Goal: Task Accomplishment & Management: Use online tool/utility

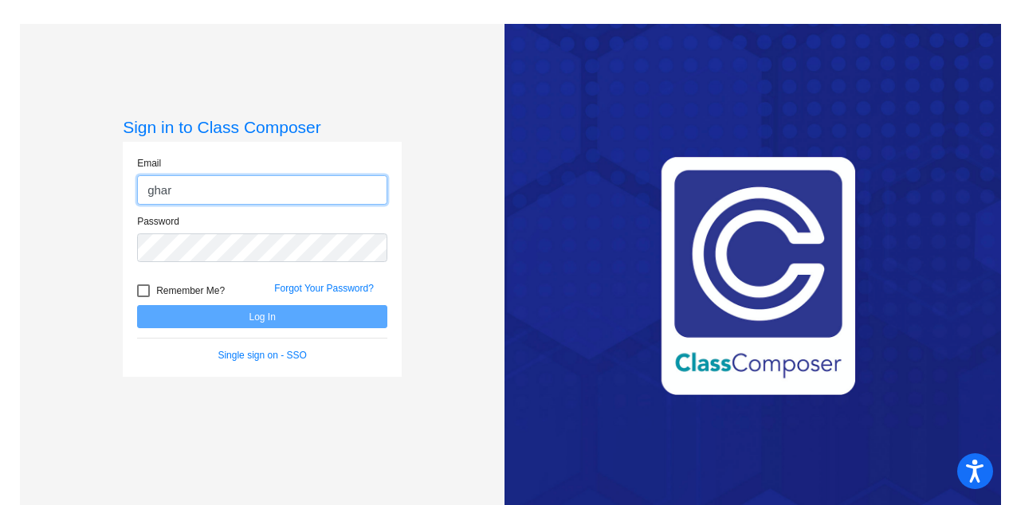
type input "[EMAIL_ADDRESS][DOMAIN_NAME]"
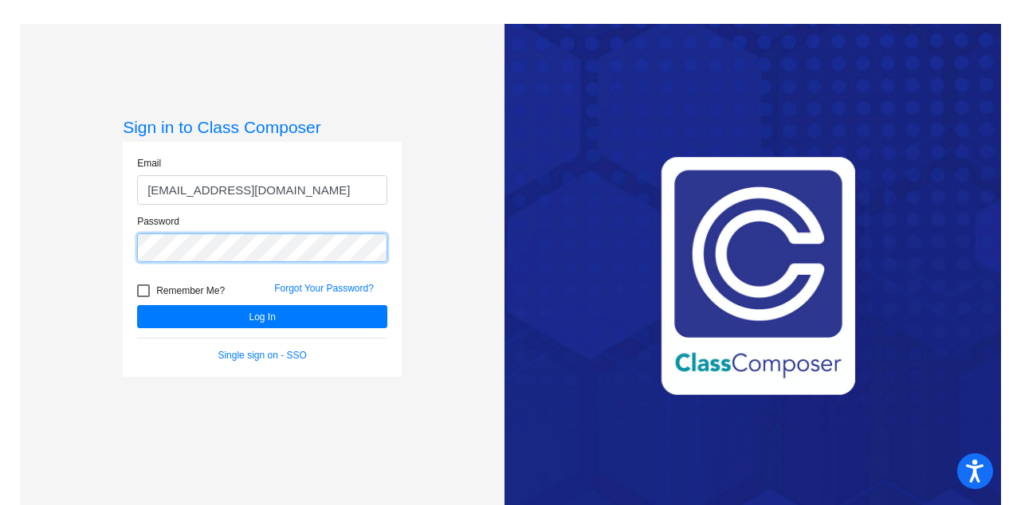
click at [137, 305] on button "Log In" at bounding box center [262, 316] width 250 height 23
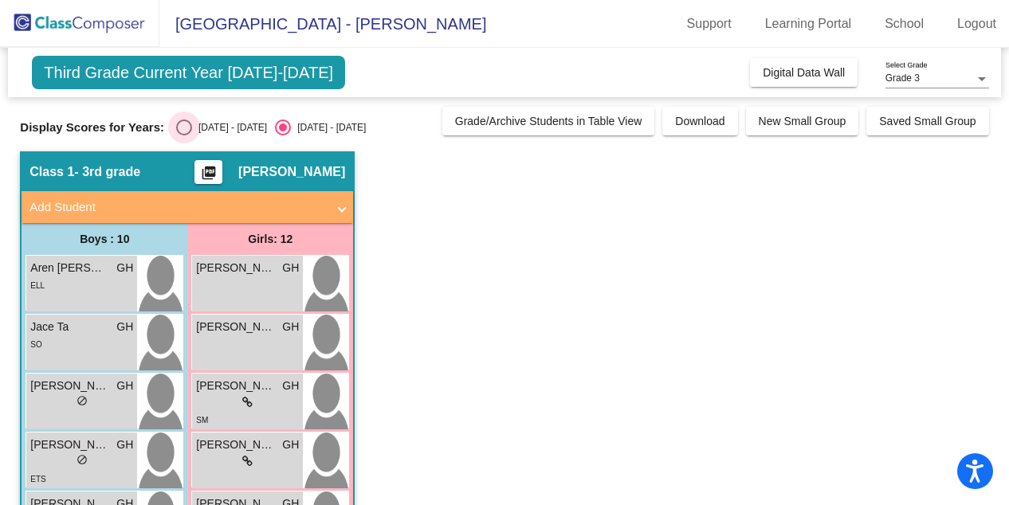
click at [182, 125] on div "Select an option" at bounding box center [184, 128] width 16 height 16
click at [183, 135] on input "[DATE] - [DATE]" at bounding box center [183, 135] width 1 height 1
radio input "true"
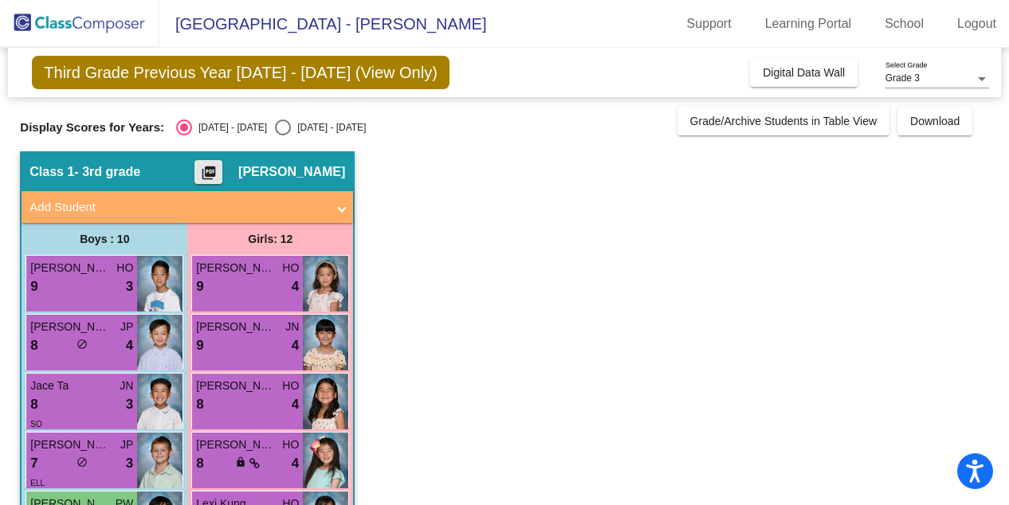
click at [209, 167] on mat-icon "picture_as_pdf" at bounding box center [208, 176] width 19 height 22
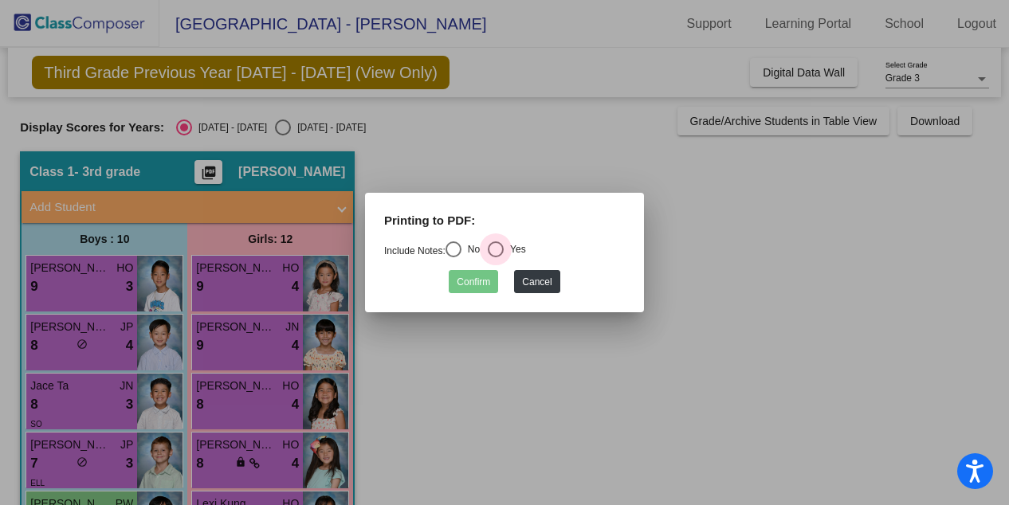
click at [504, 249] on div "Select an option" at bounding box center [496, 249] width 16 height 16
click at [496, 257] on input "Yes" at bounding box center [495, 257] width 1 height 1
radio input "true"
click at [478, 281] on button "Confirm" at bounding box center [473, 281] width 49 height 23
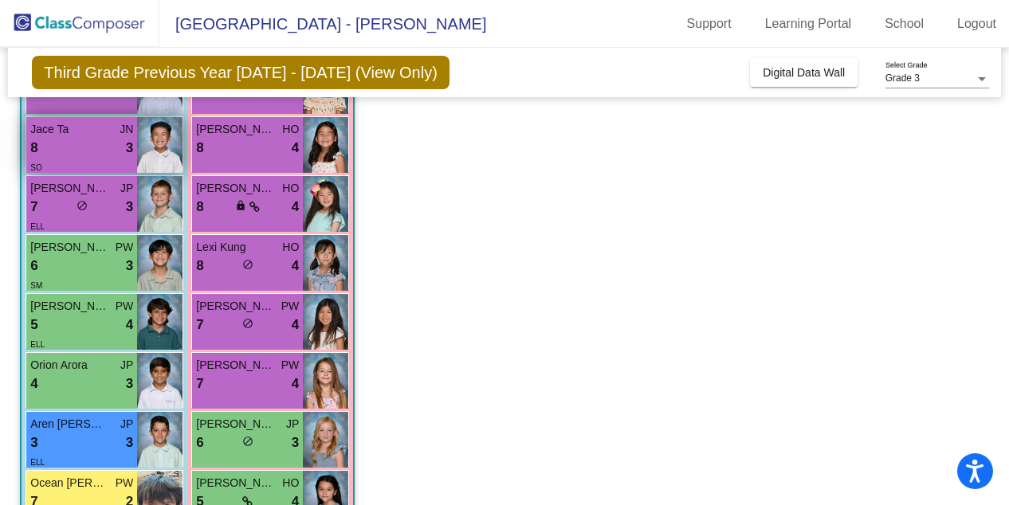
scroll to position [268, 0]
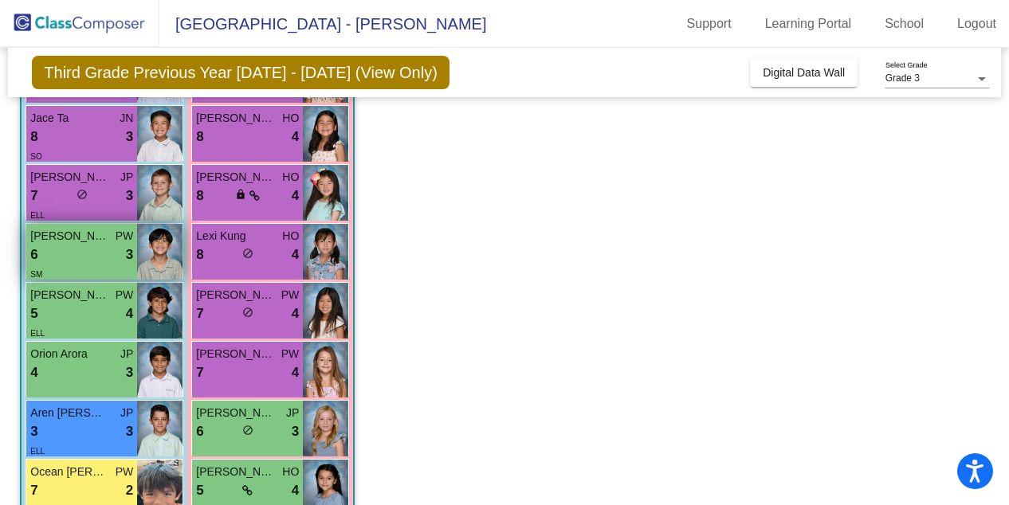
click at [89, 254] on div "6 lock do_not_disturb_alt 3" at bounding box center [81, 255] width 103 height 21
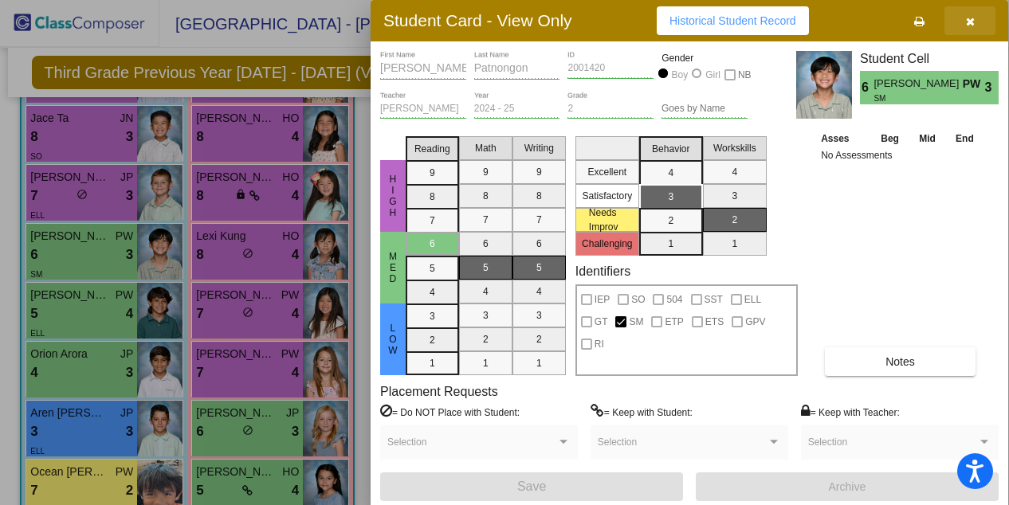
click at [965, 28] on button "button" at bounding box center [969, 20] width 51 height 29
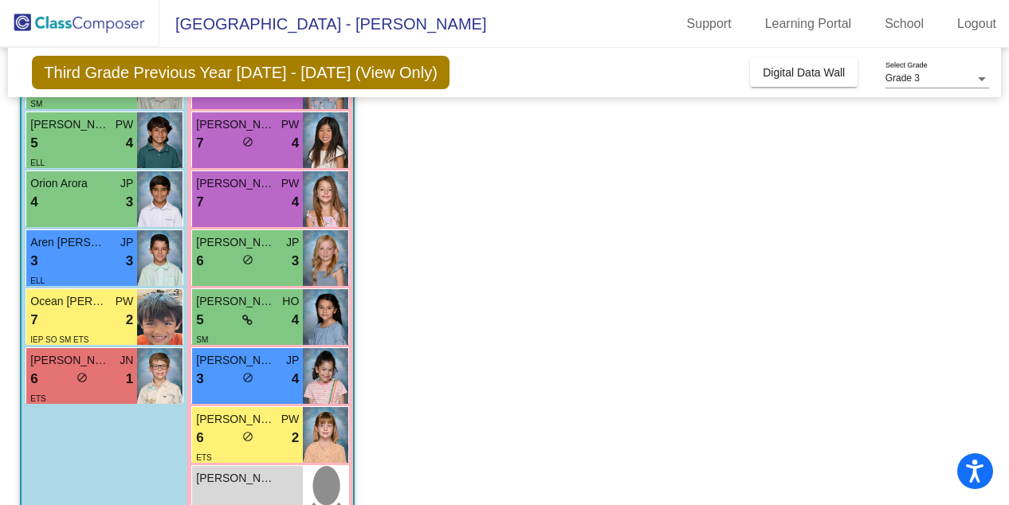
scroll to position [483, 0]
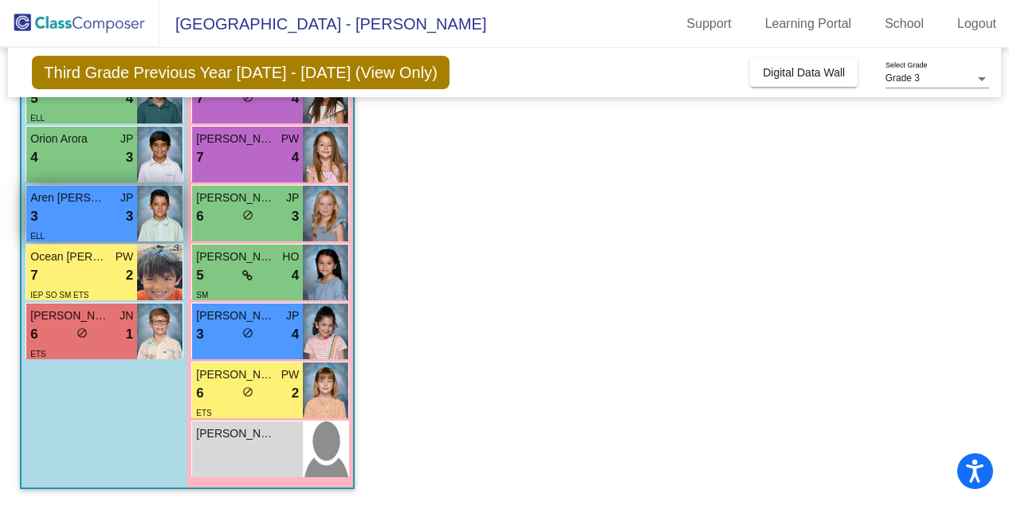
click at [80, 208] on div "3 lock do_not_disturb_alt 3" at bounding box center [81, 216] width 103 height 21
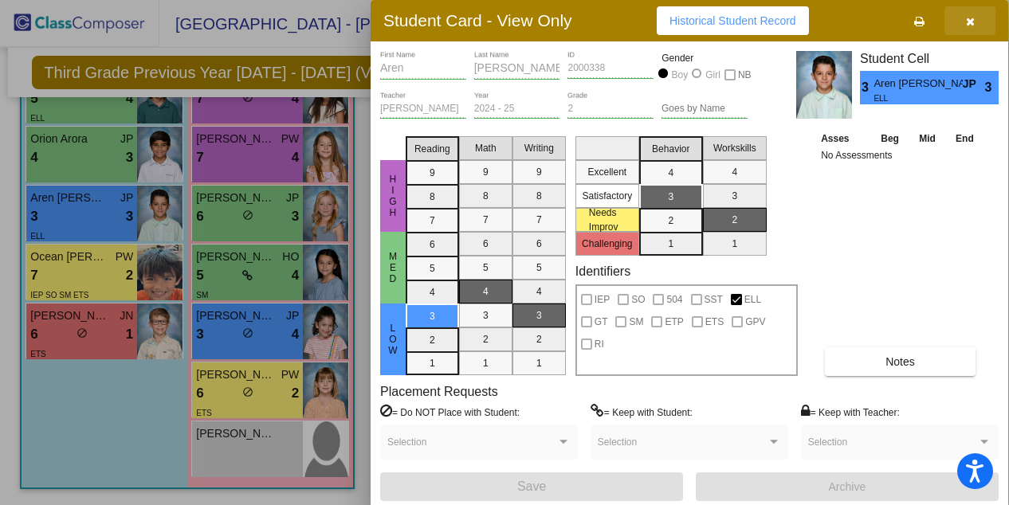
click at [971, 25] on icon "button" at bounding box center [970, 21] width 9 height 11
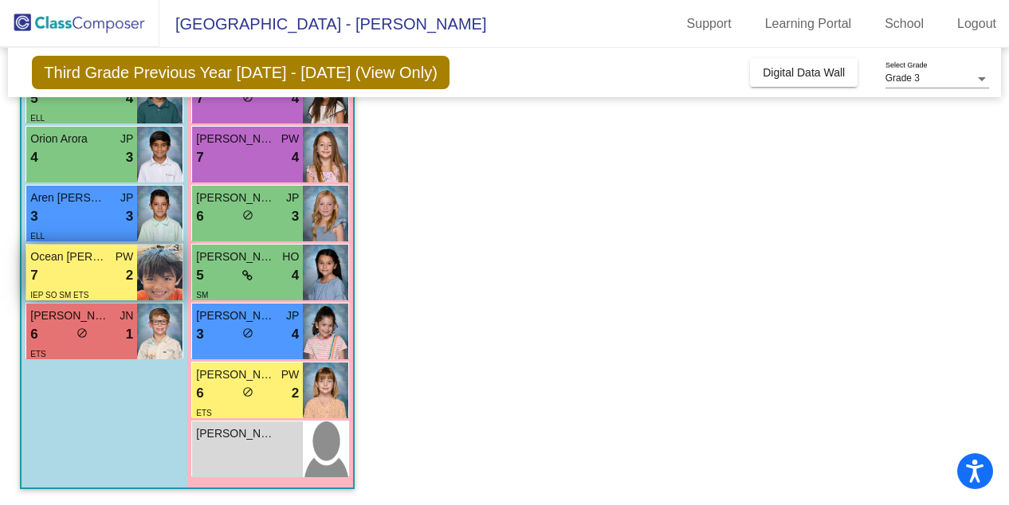
click at [103, 262] on span "Ocean [PERSON_NAME]" at bounding box center [70, 257] width 80 height 17
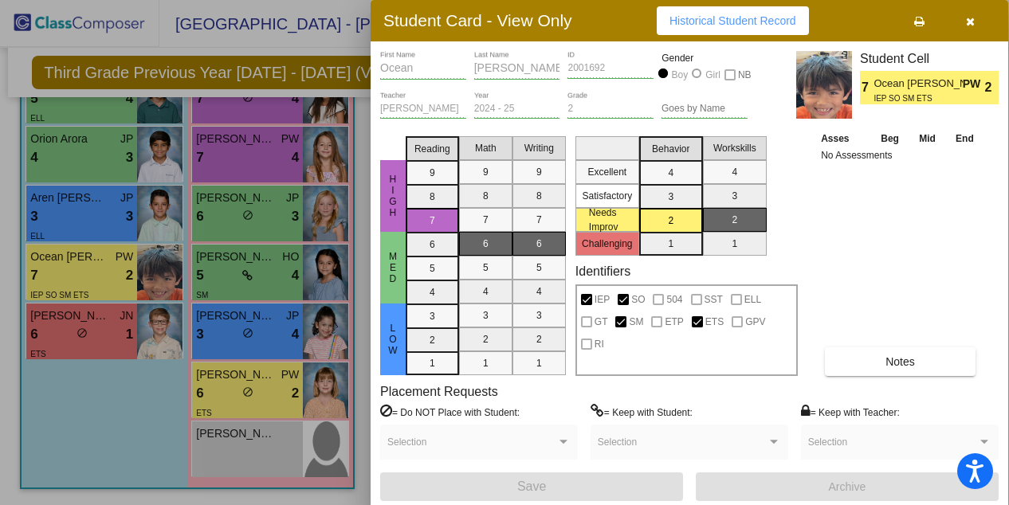
click at [971, 23] on icon "button" at bounding box center [970, 21] width 9 height 11
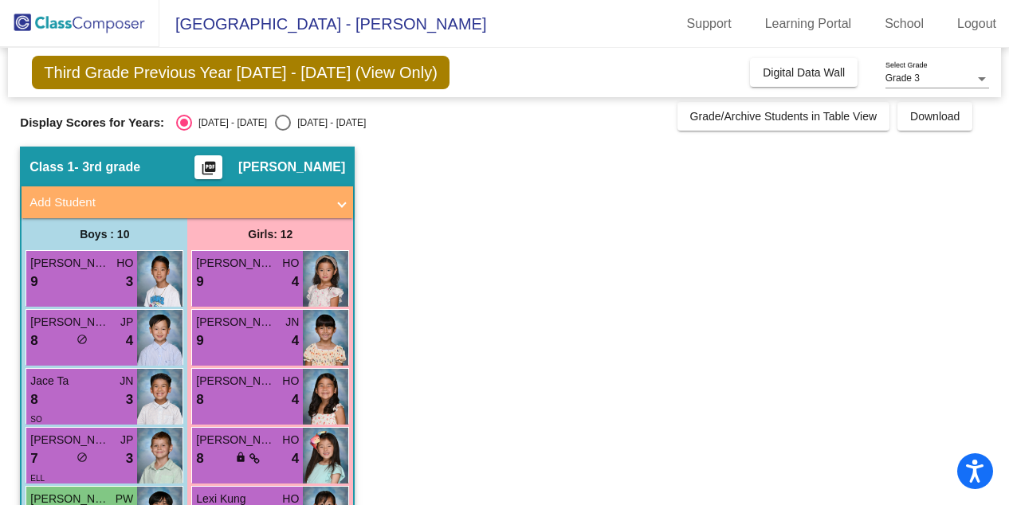
scroll to position [0, 0]
